Goal: Check status: Check status

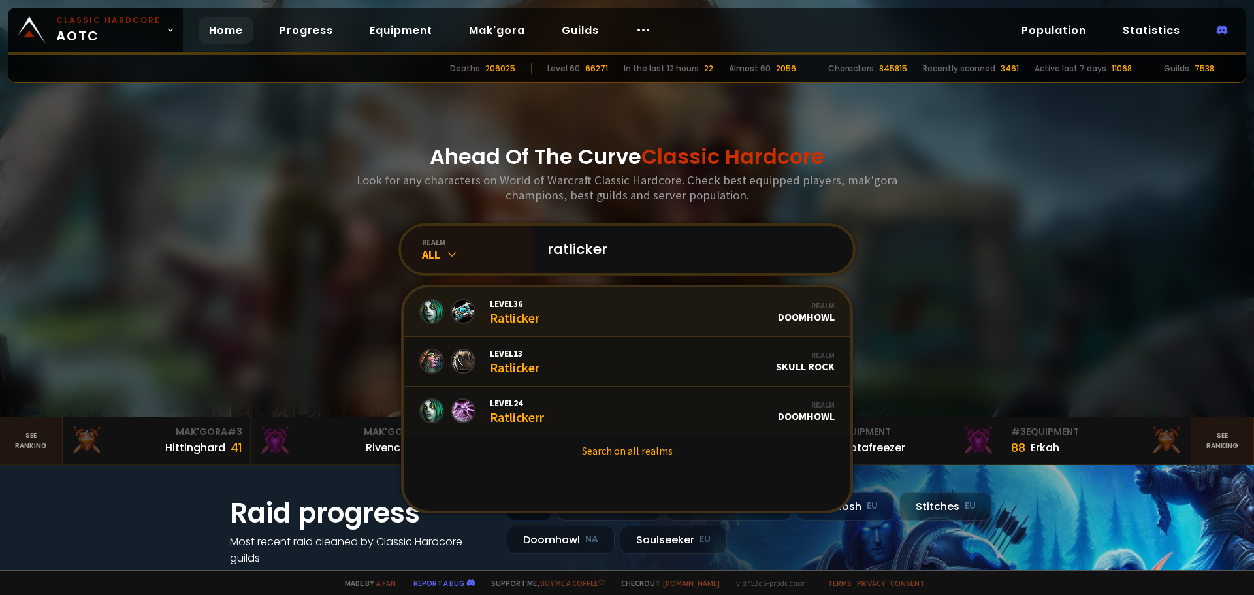
type input "ratlicker"
click at [652, 310] on link "Level 36 Ratlicker Realm Doomhowl" at bounding box center [627, 312] width 447 height 50
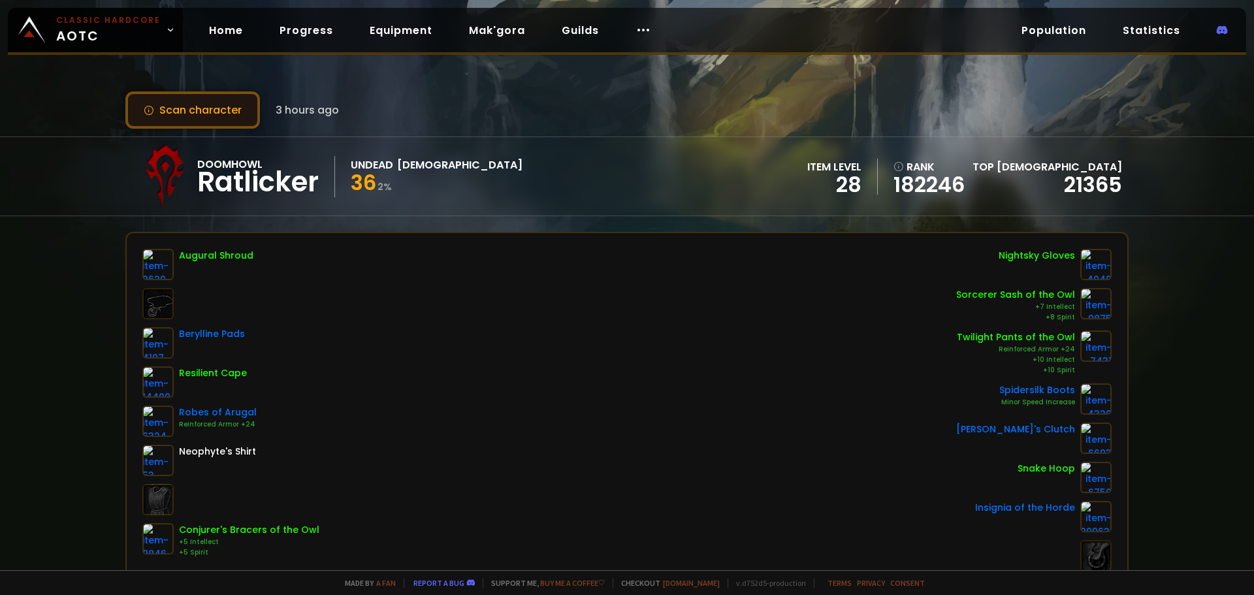
click at [225, 121] on button "Scan character" at bounding box center [192, 109] width 135 height 37
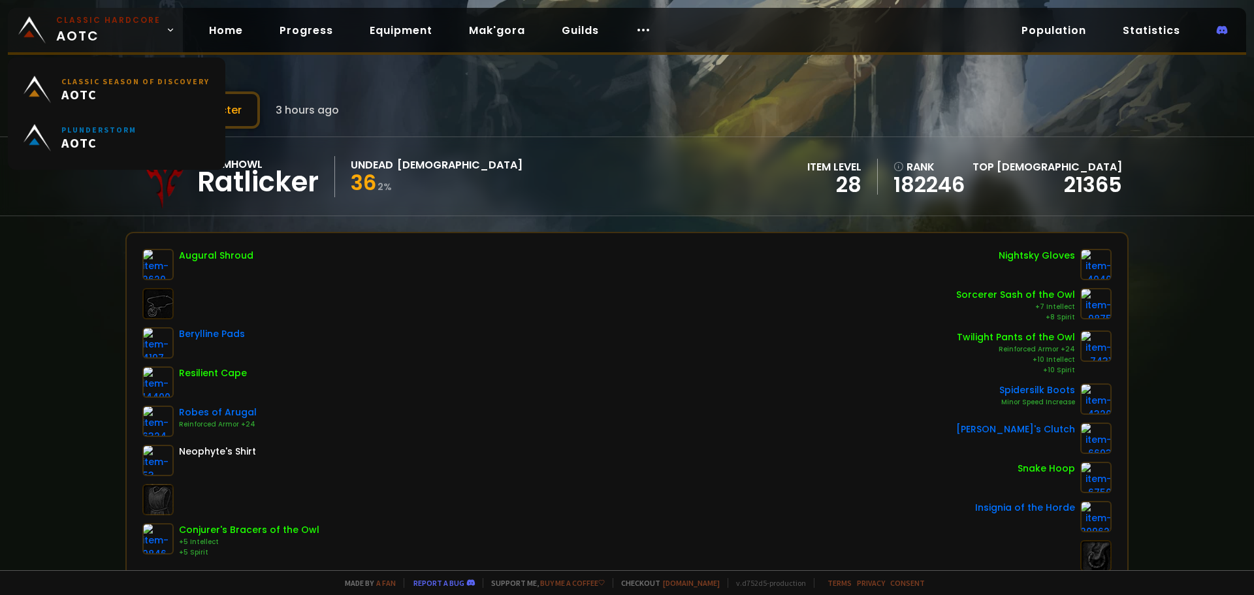
click at [96, 21] on small "Classic Hardcore" at bounding box center [108, 20] width 104 height 12
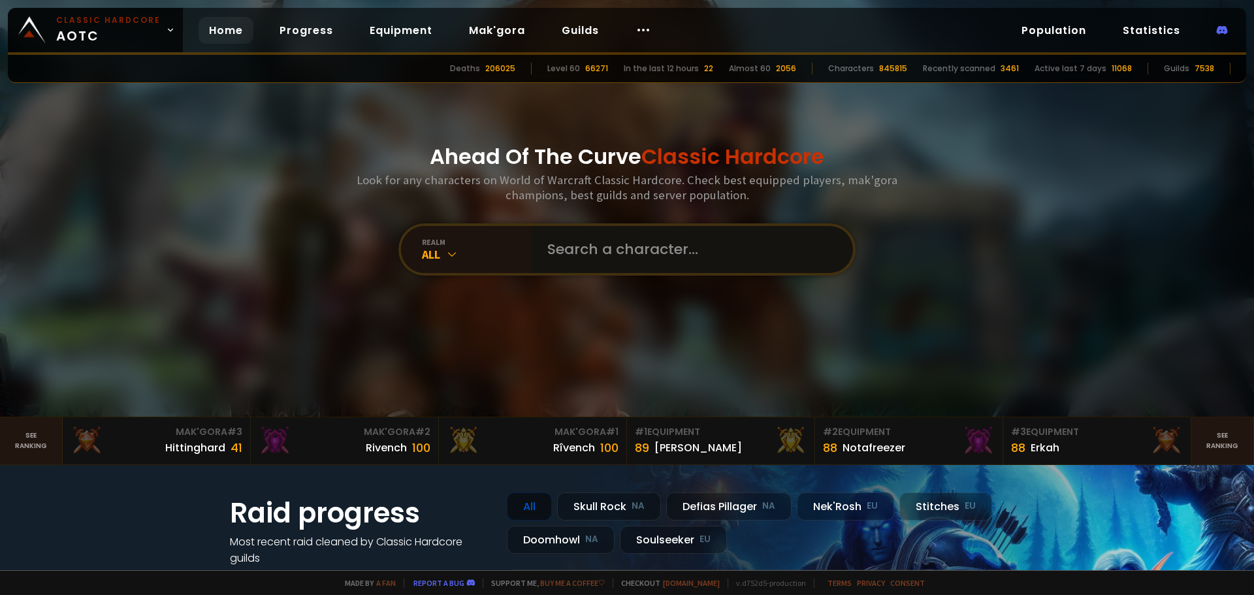
click at [678, 253] on input "text" at bounding box center [688, 249] width 298 height 47
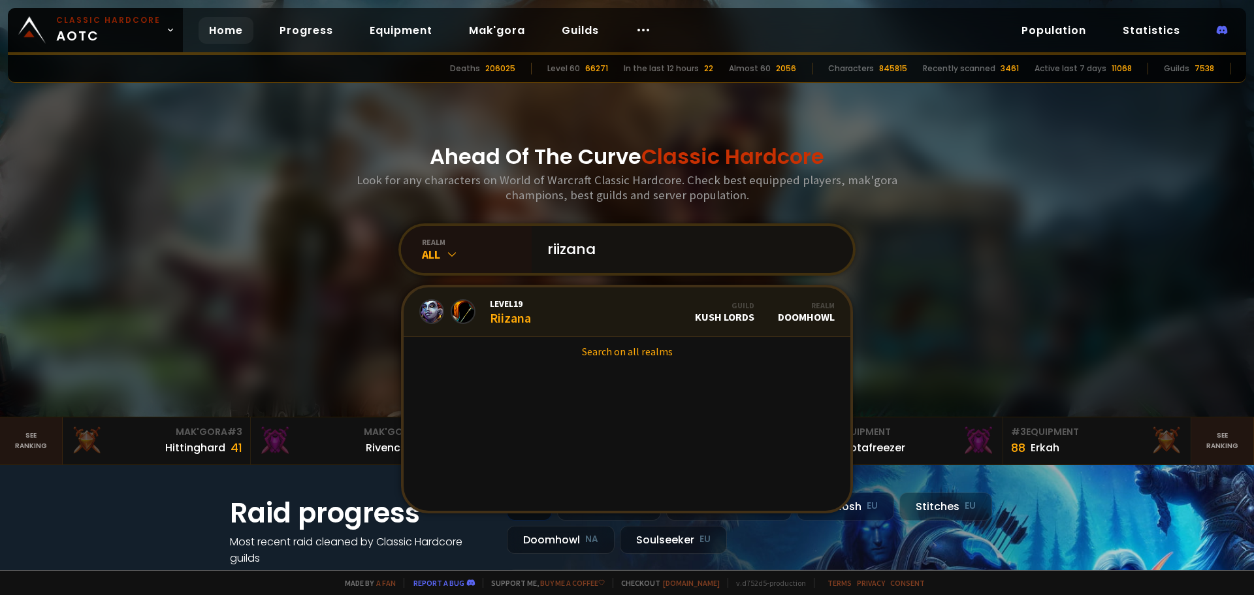
type input "riizana"
click at [634, 308] on link "Level 19 Riizana Guild Kush Lords Realm Doomhowl" at bounding box center [627, 312] width 447 height 50
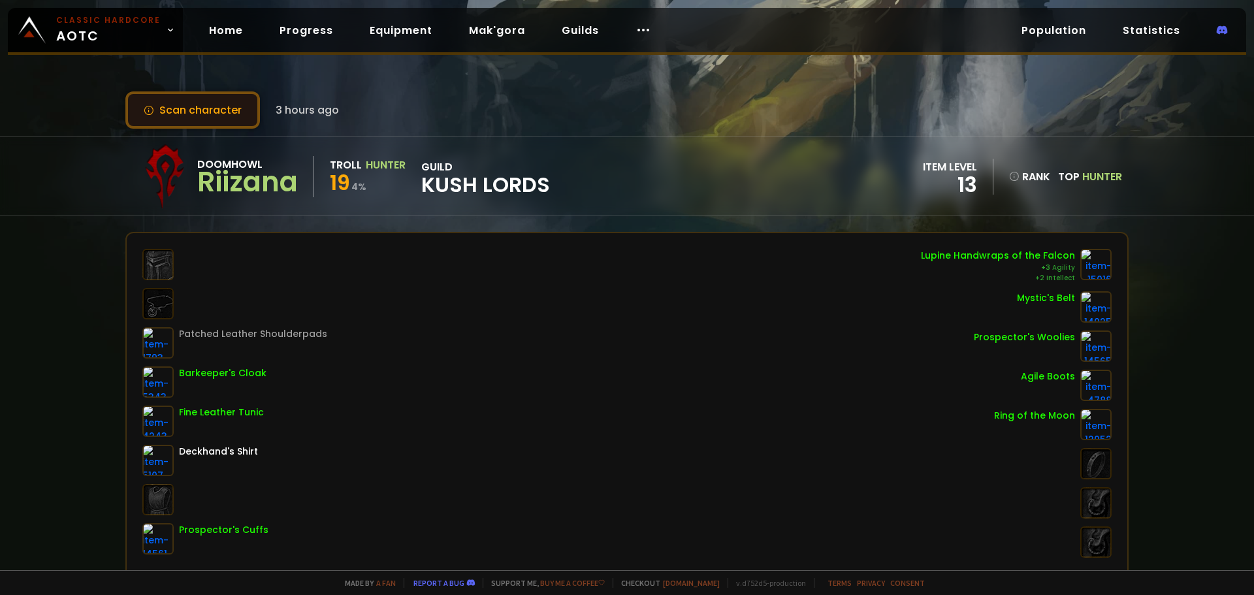
click at [240, 121] on button "Scan character" at bounding box center [192, 109] width 135 height 37
